Goal: Task Accomplishment & Management: Use online tool/utility

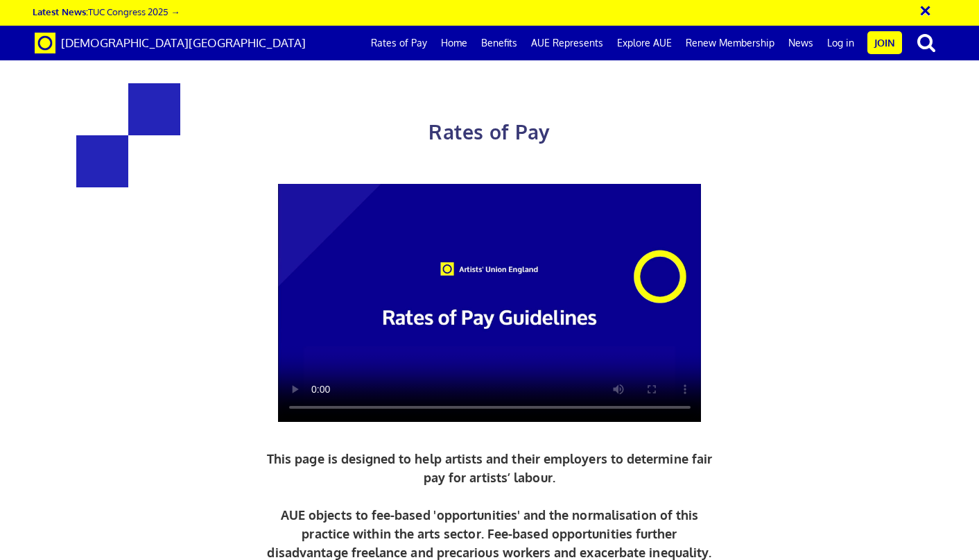
scroll to position [1832, 0]
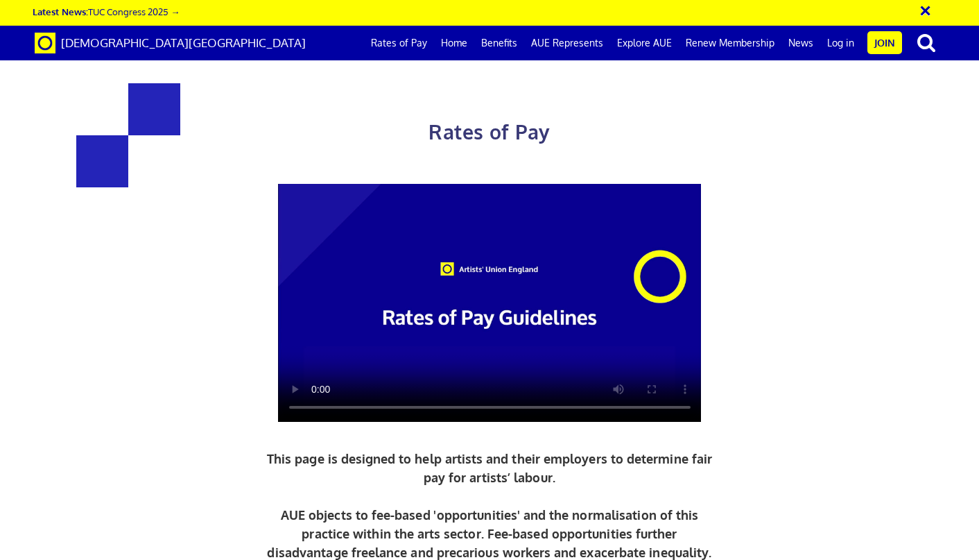
scroll to position [0, 398]
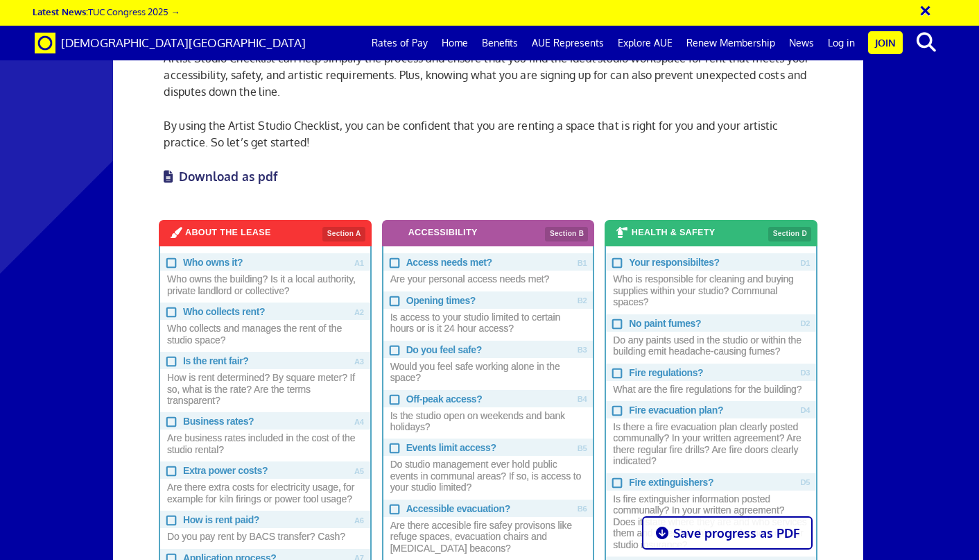
scroll to position [598, 0]
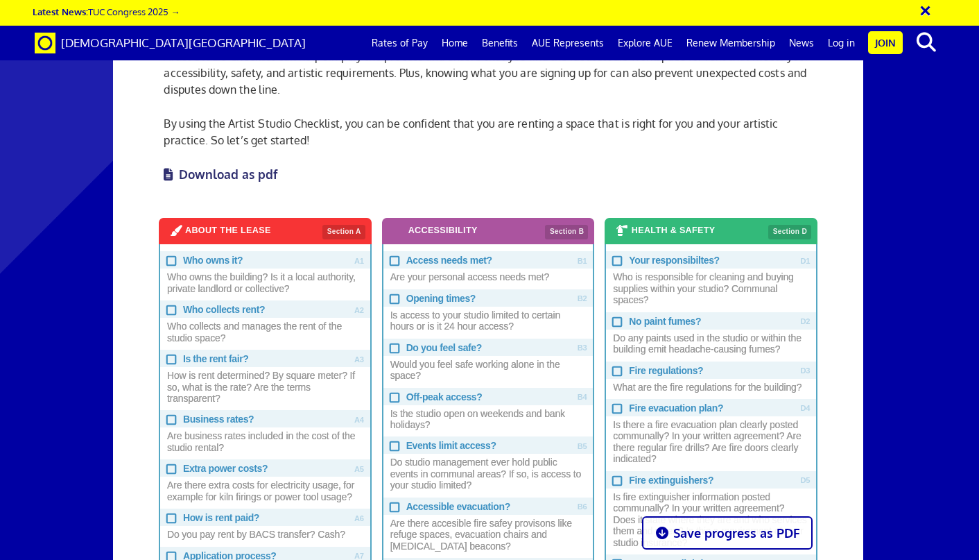
click at [171, 263] on input "Who owns it? Who owns the building? Is it a local authority, private landlord o…" at bounding box center [170, 259] width 8 height 8
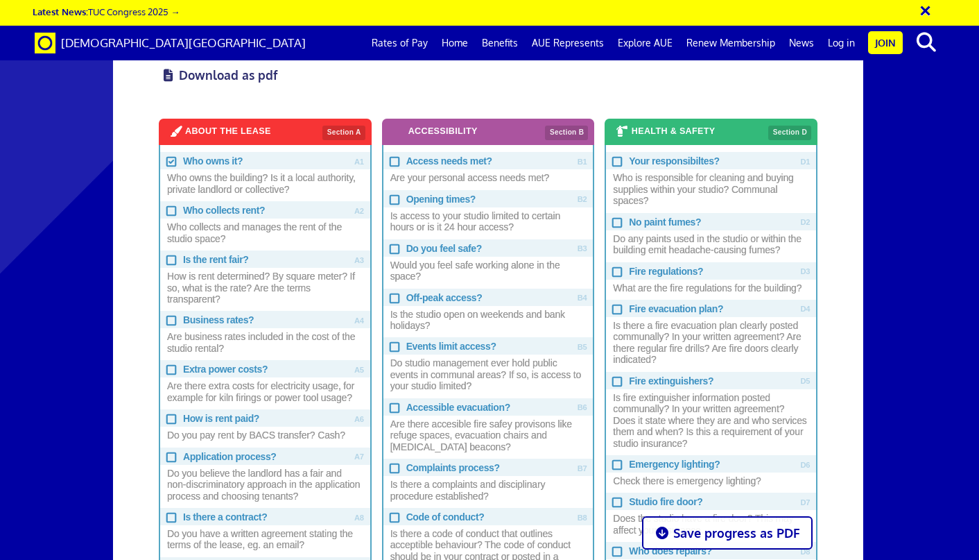
scroll to position [701, 0]
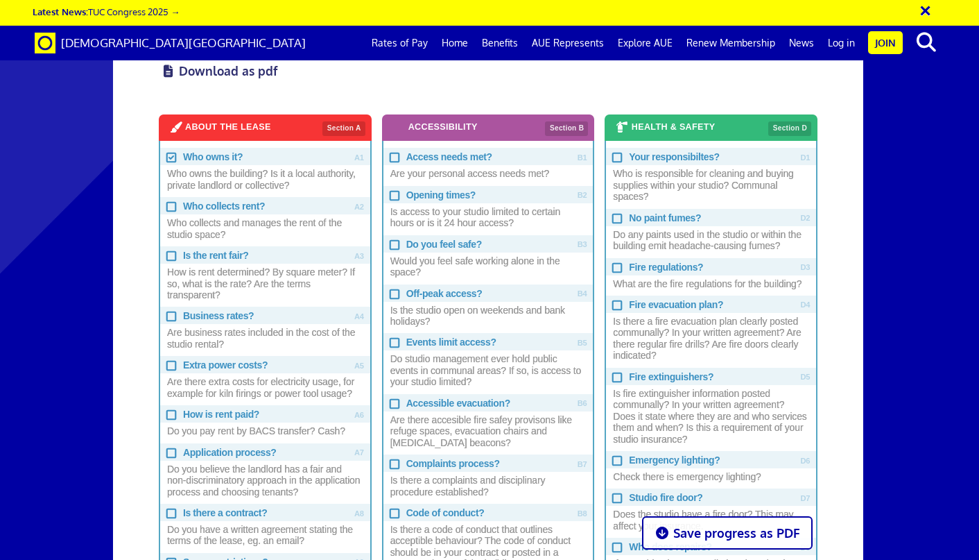
click at [173, 160] on input "Who owns it? Who owns the building? Is it a local authority, private landlord o…" at bounding box center [170, 156] width 8 height 8
checkbox input "false"
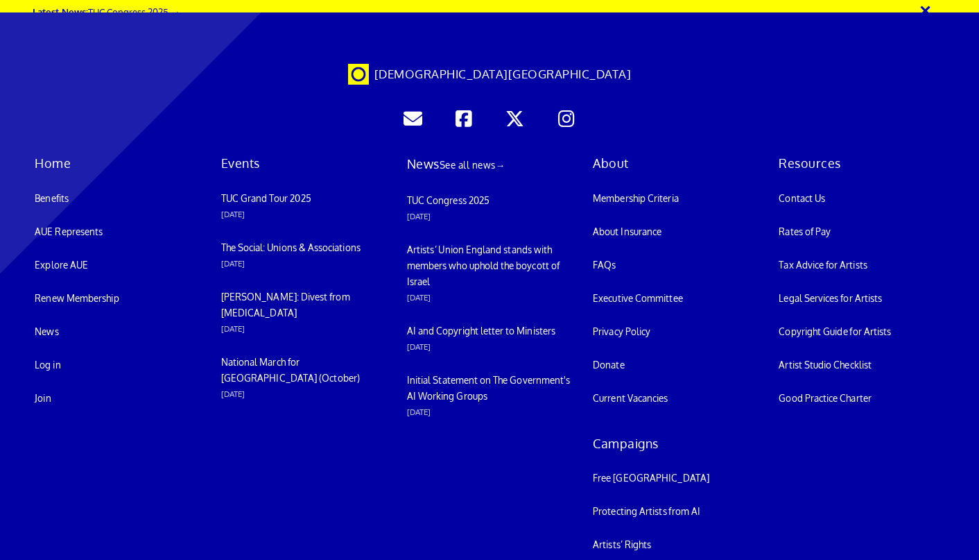
scroll to position [3380, 0]
